Goal: Task Accomplishment & Management: Use online tool/utility

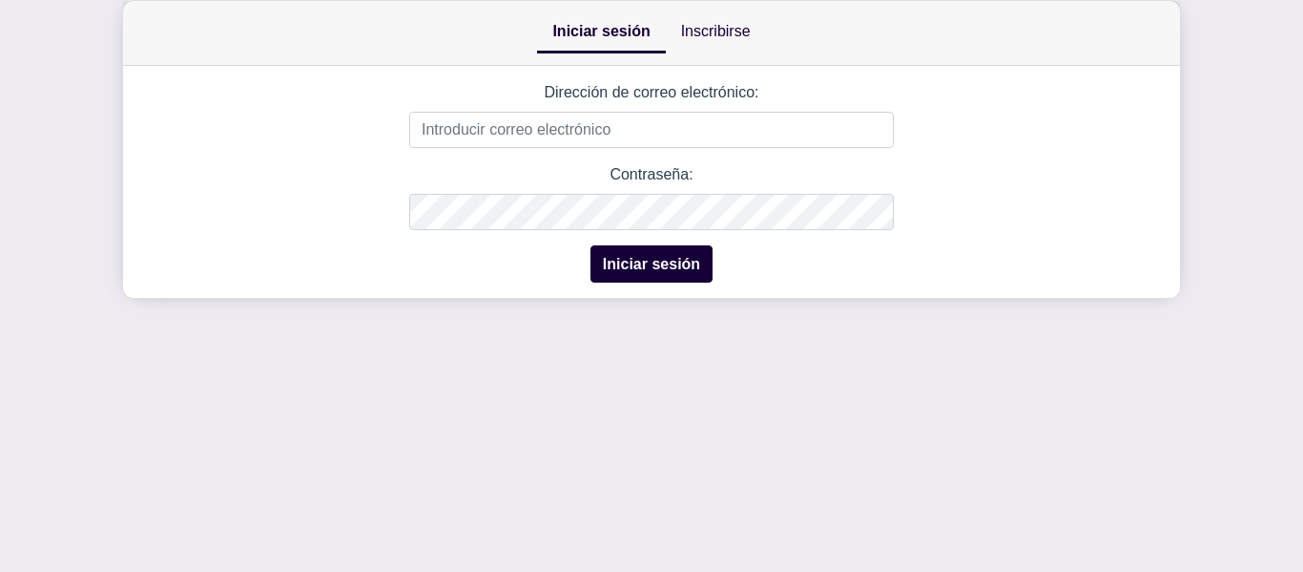
drag, startPoint x: 0, startPoint y: 0, endPoint x: 436, endPoint y: 110, distance: 449.6
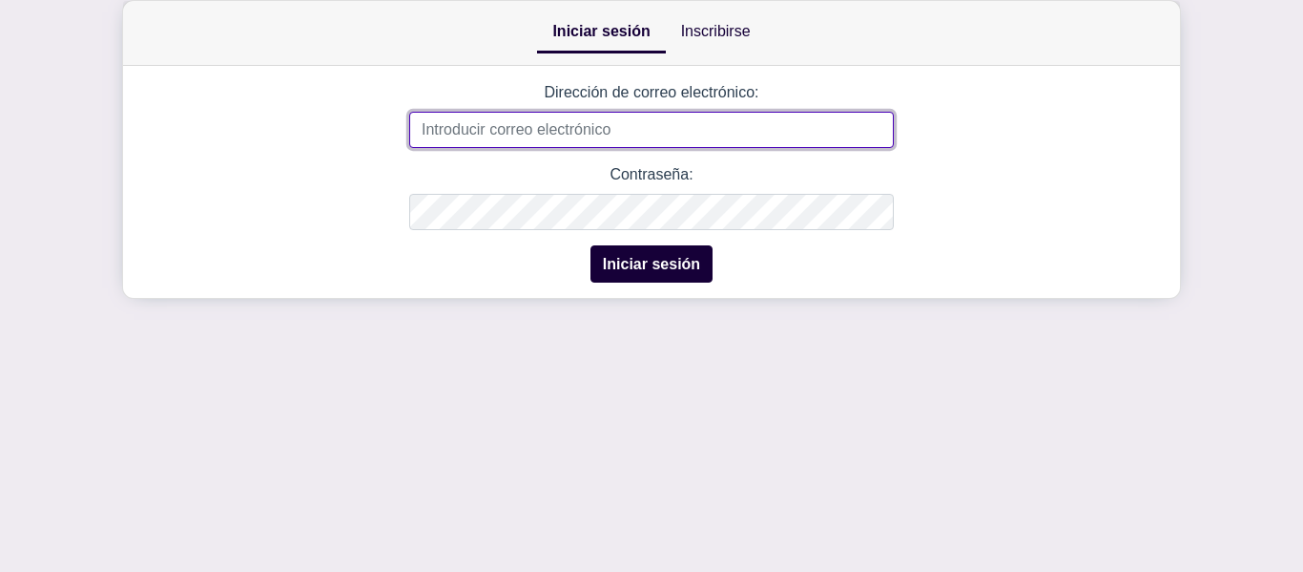
click at [553, 127] on input "Dirección de correo electrónico:" at bounding box center [651, 130] width 485 height 36
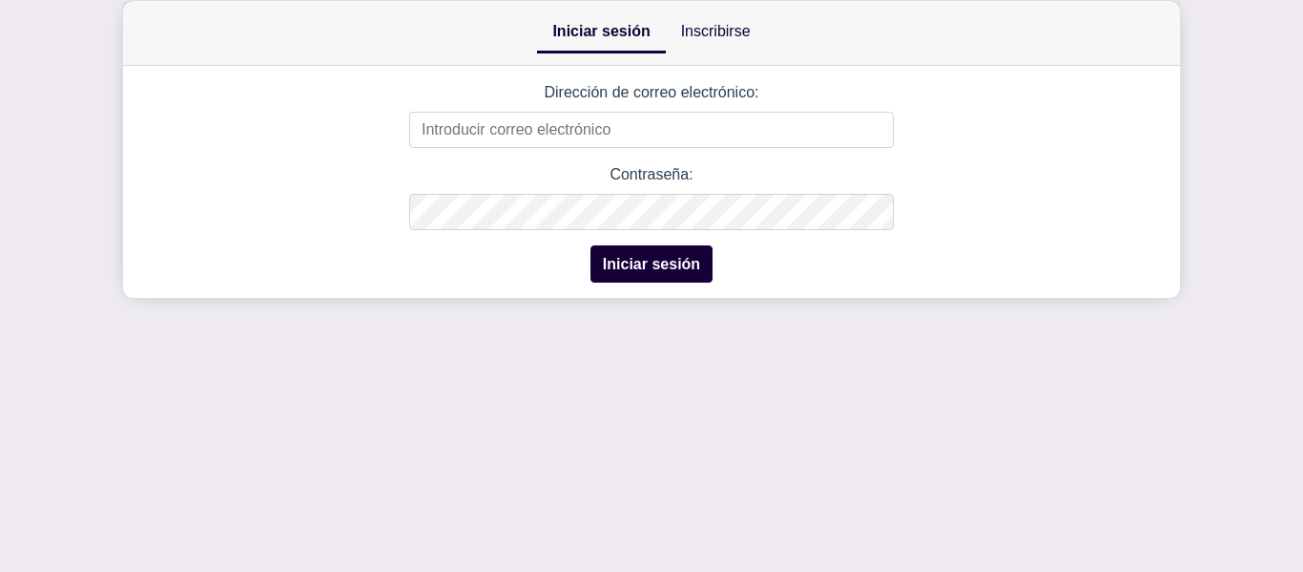
click at [705, 42] on link "Inscribirse" at bounding box center [716, 31] width 100 height 38
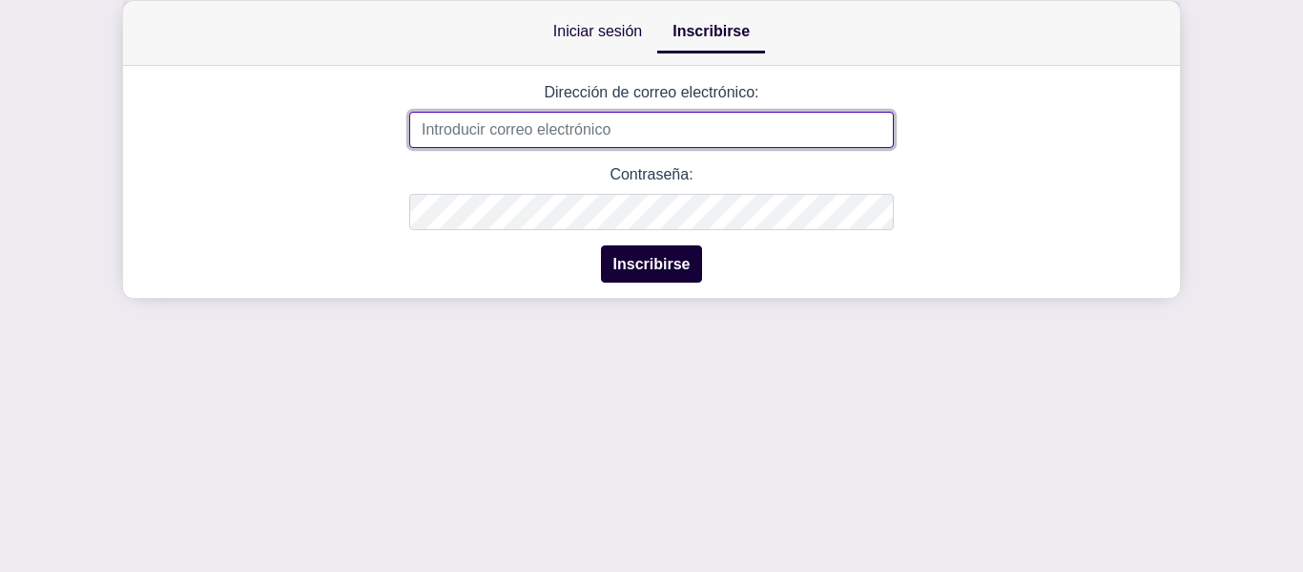
click at [593, 132] on input "Dirección de correo electrónico:" at bounding box center [651, 130] width 485 height 36
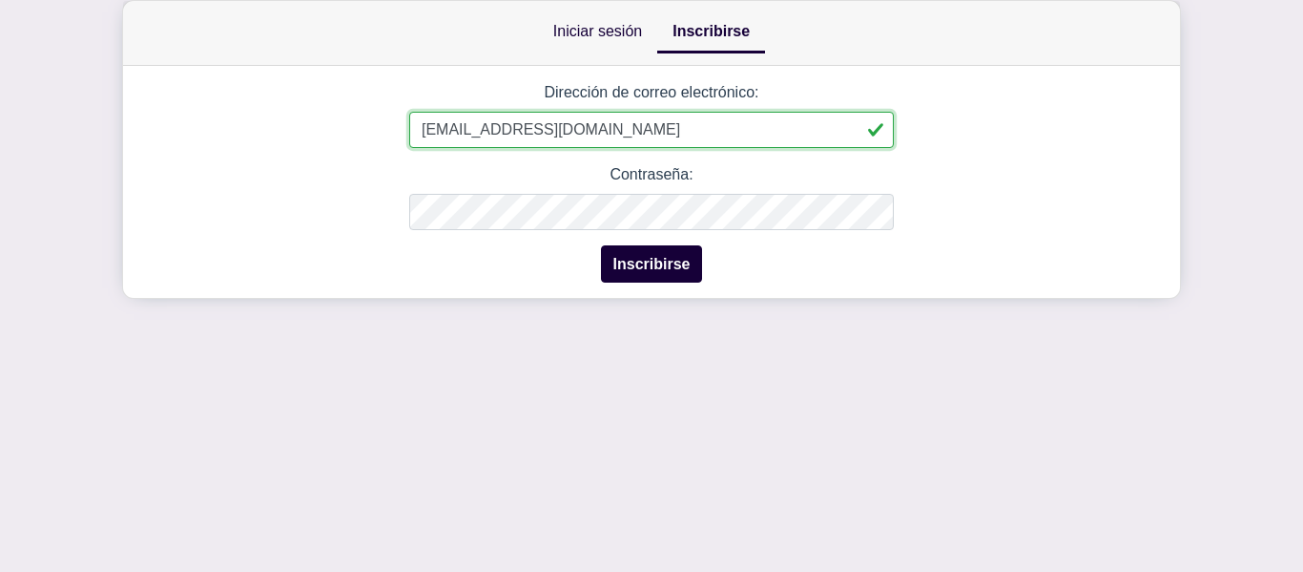
type input "juantriana111@gmail.com"
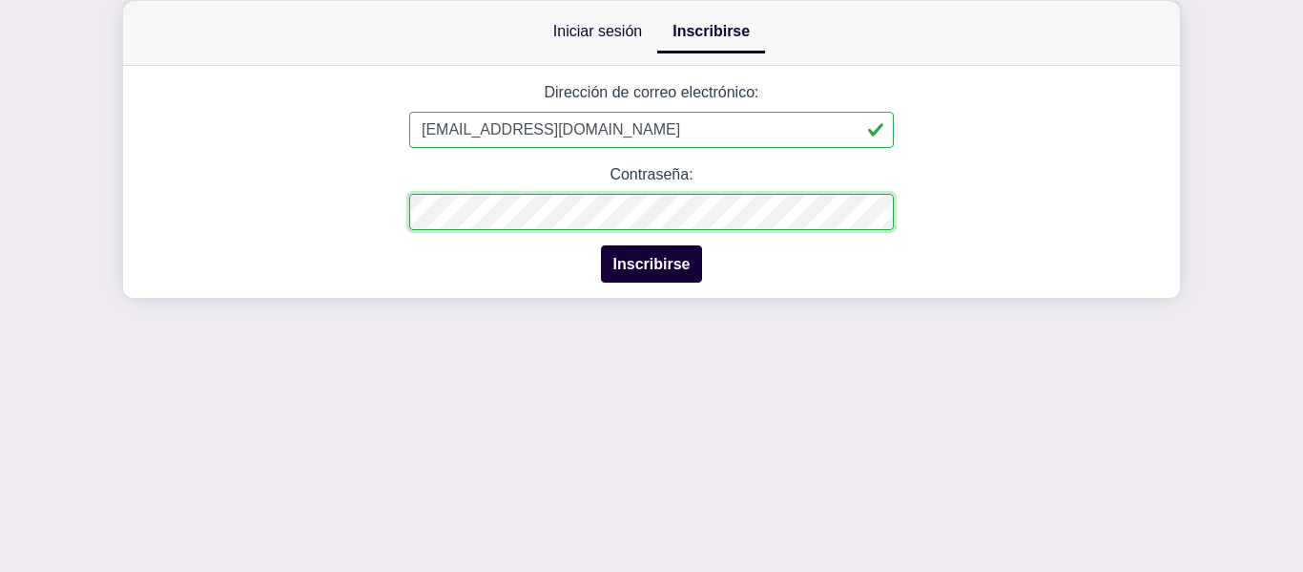
click at [101, 228] on div "Iniciar sesión Inscribirse Dirección de correo electrónico: Este es un campo ob…" at bounding box center [651, 149] width 1303 height 299
click at [639, 267] on font "Inscribirse" at bounding box center [652, 264] width 77 height 16
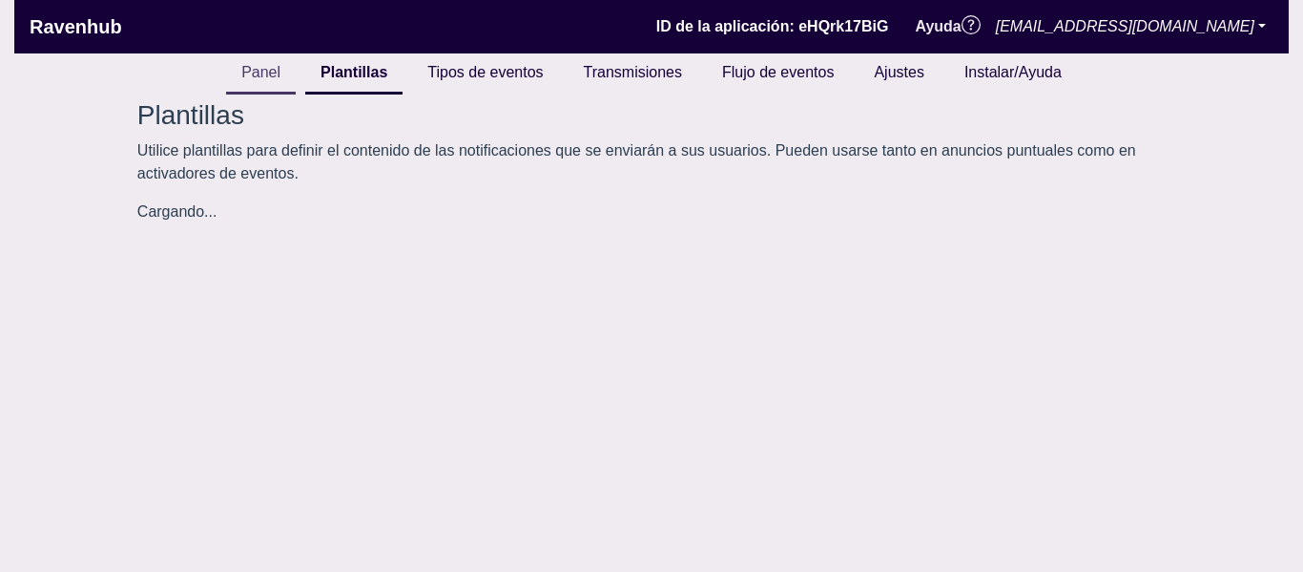
click at [260, 69] on font "Panel" at bounding box center [260, 72] width 39 height 16
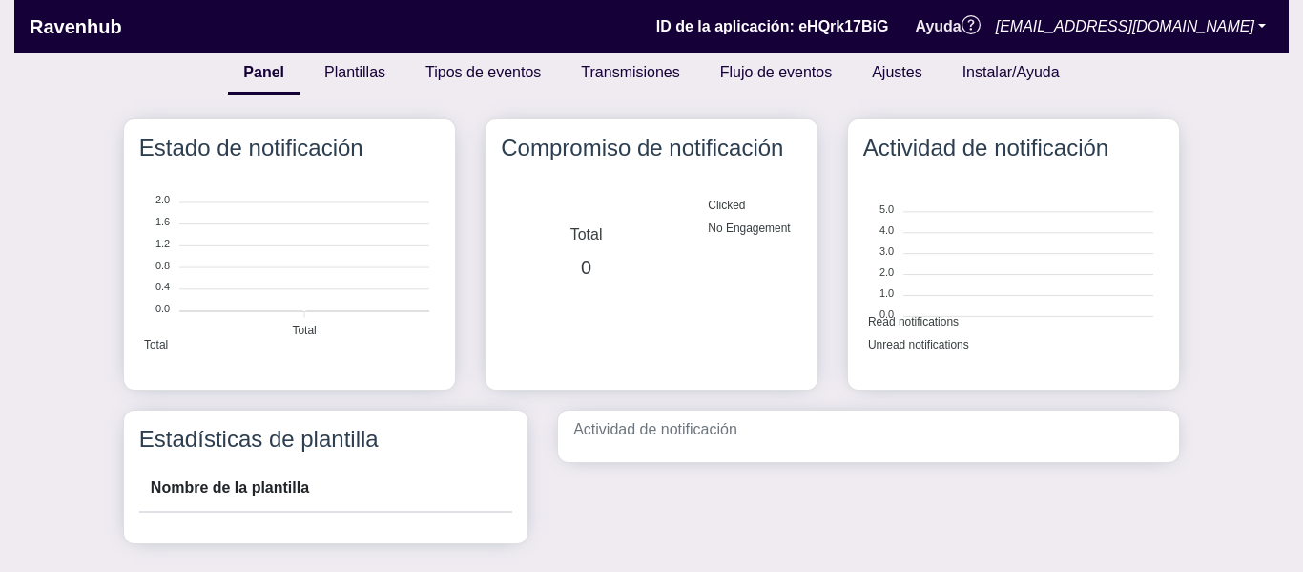
scroll to position [257, 318]
click at [317, 81] on link "Plantillas" at bounding box center [355, 73] width 92 height 41
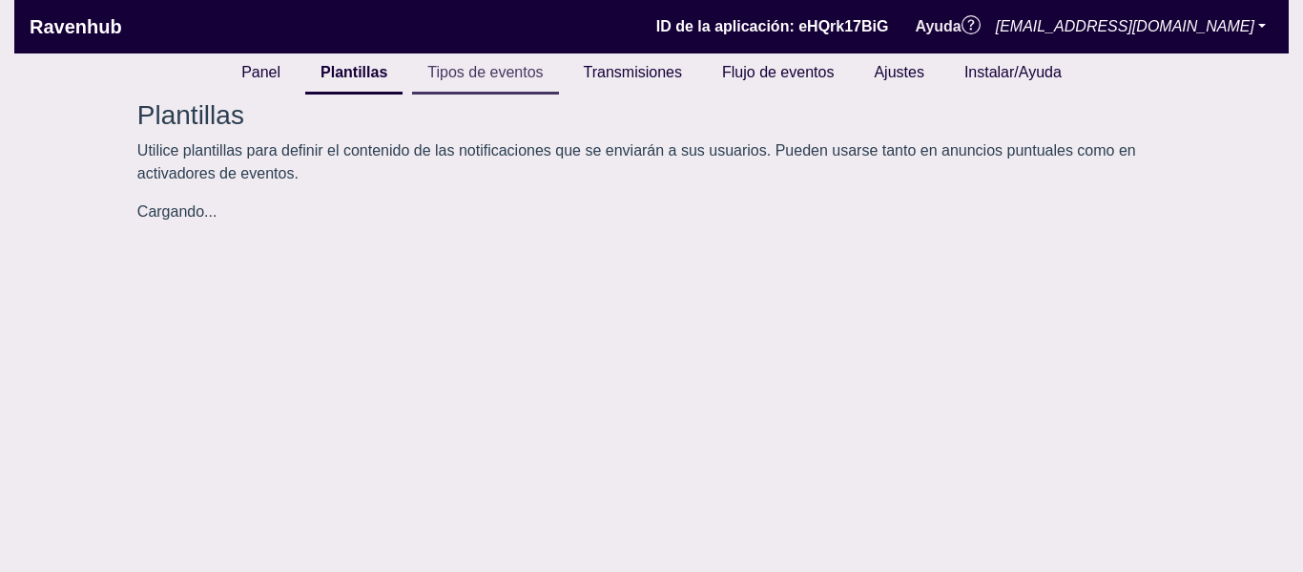
click at [469, 67] on font "Tipos de eventos" at bounding box center [484, 72] width 115 height 16
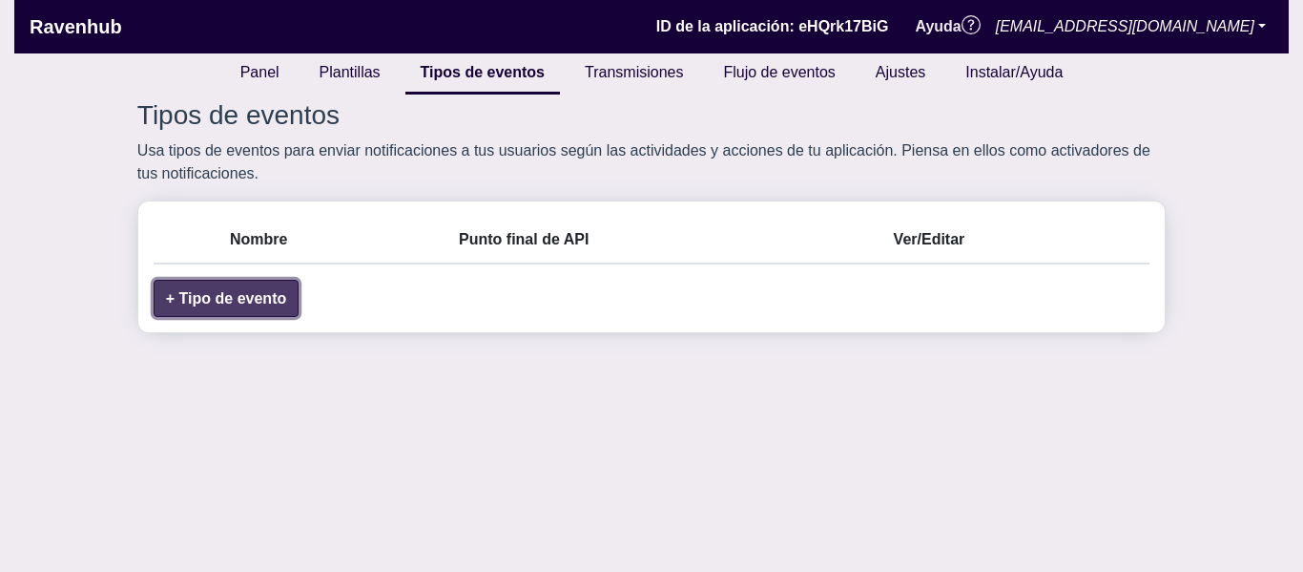
click at [286, 303] on font "+ Tipo de evento" at bounding box center [226, 298] width 120 height 16
